Goal: Transaction & Acquisition: Purchase product/service

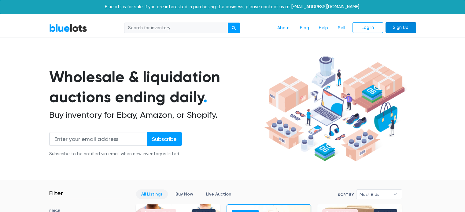
click at [404, 28] on link "Sign Up" at bounding box center [400, 27] width 31 height 11
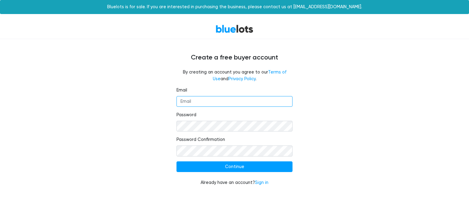
click at [267, 99] on input "Email" at bounding box center [235, 101] width 116 height 11
type input "baystatebiosweep@gmail.com"
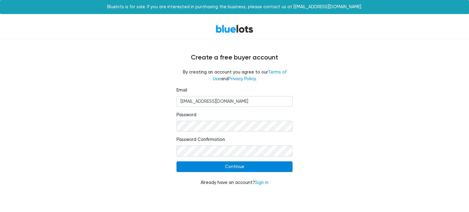
click at [271, 168] on input "Continue" at bounding box center [235, 167] width 116 height 11
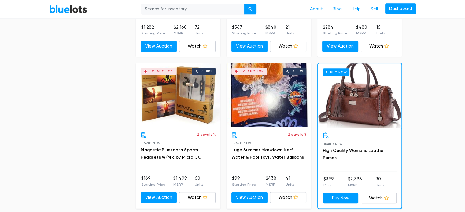
scroll to position [594, 0]
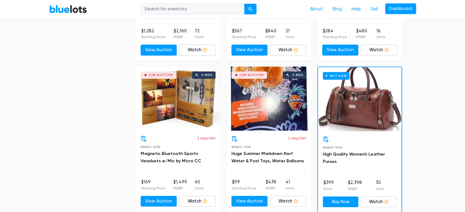
click at [367, 114] on div "Buy Now" at bounding box center [359, 99] width 83 height 64
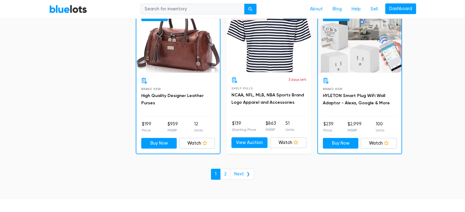
scroll to position [2627, 0]
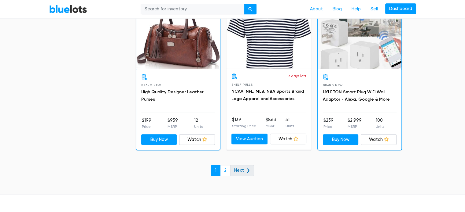
click at [239, 165] on link "Next ❯" at bounding box center [242, 170] width 24 height 11
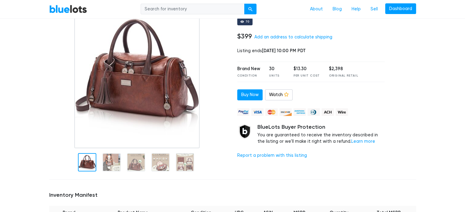
scroll to position [63, 0]
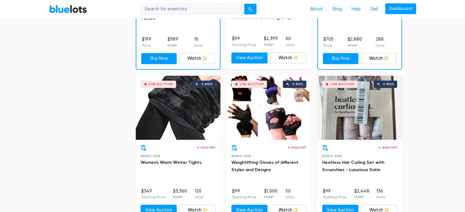
scroll to position [458, 0]
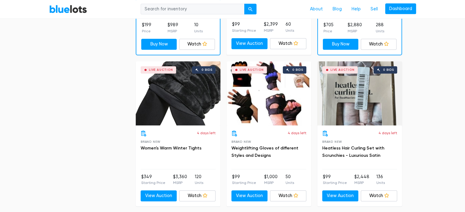
click at [195, 83] on div "Live Auction 0 bids" at bounding box center [178, 93] width 85 height 64
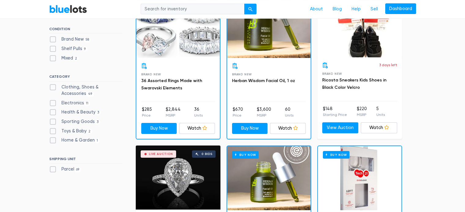
scroll to position [0, 0]
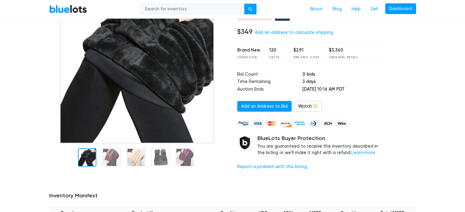
scroll to position [67, 0]
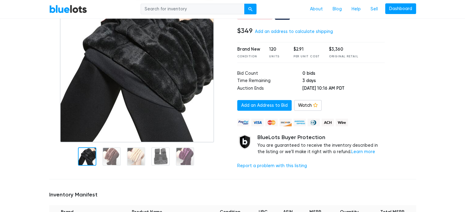
click at [115, 154] on div at bounding box center [111, 157] width 18 height 18
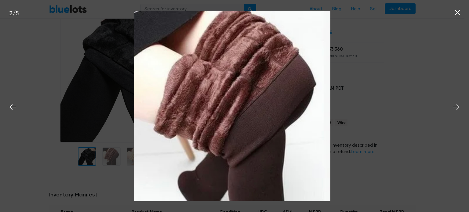
click at [459, 108] on icon at bounding box center [456, 107] width 9 height 9
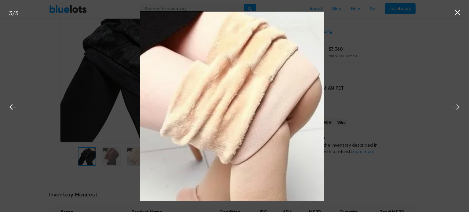
click at [459, 108] on icon at bounding box center [456, 107] width 9 height 9
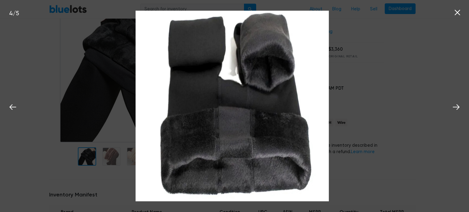
click at [458, 12] on icon at bounding box center [458, 13] width 6 height 6
